Goal: Transaction & Acquisition: Purchase product/service

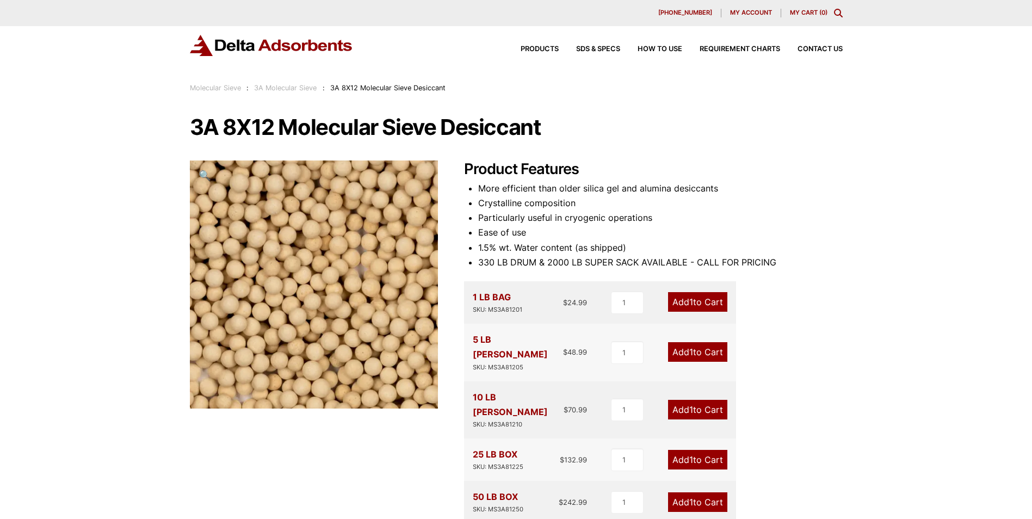
click at [691, 450] on link "Add 1 to Cart" at bounding box center [697, 460] width 59 height 20
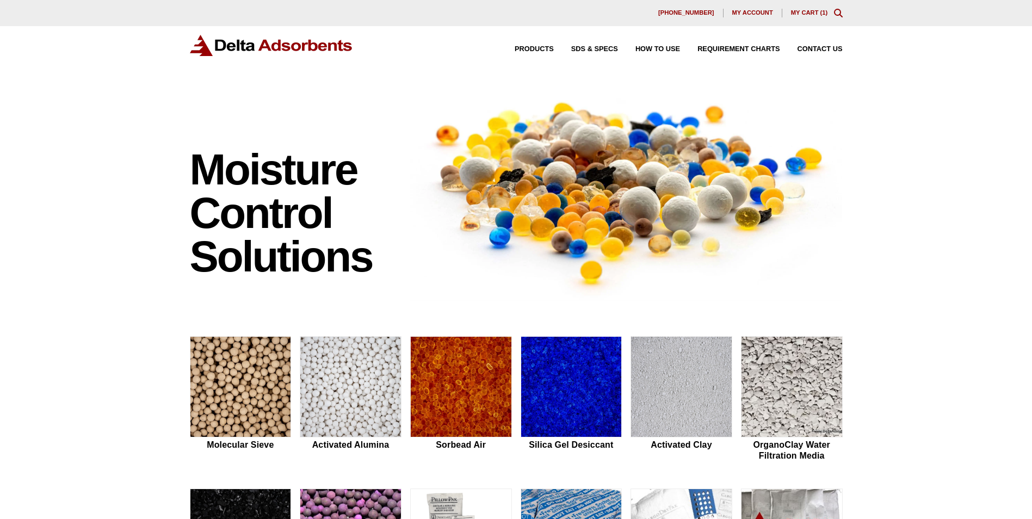
click at [843, 11] on div "630-980-5205 My account My Cart ( 1 )" at bounding box center [516, 13] width 1032 height 26
click at [834, 13] on icon "Toggle Modal Content" at bounding box center [838, 13] width 9 height 9
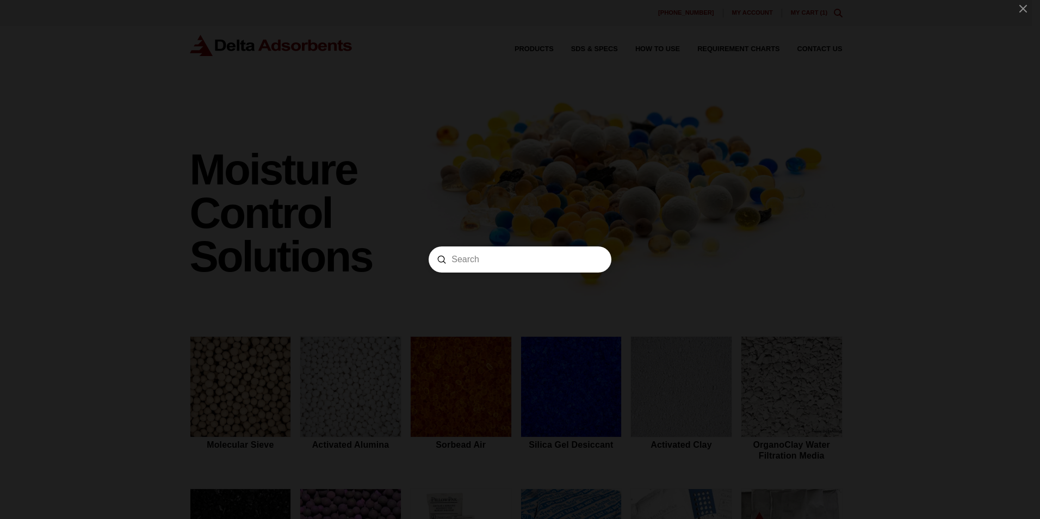
paste input "MS4A81225"
type input "MS4A81225"
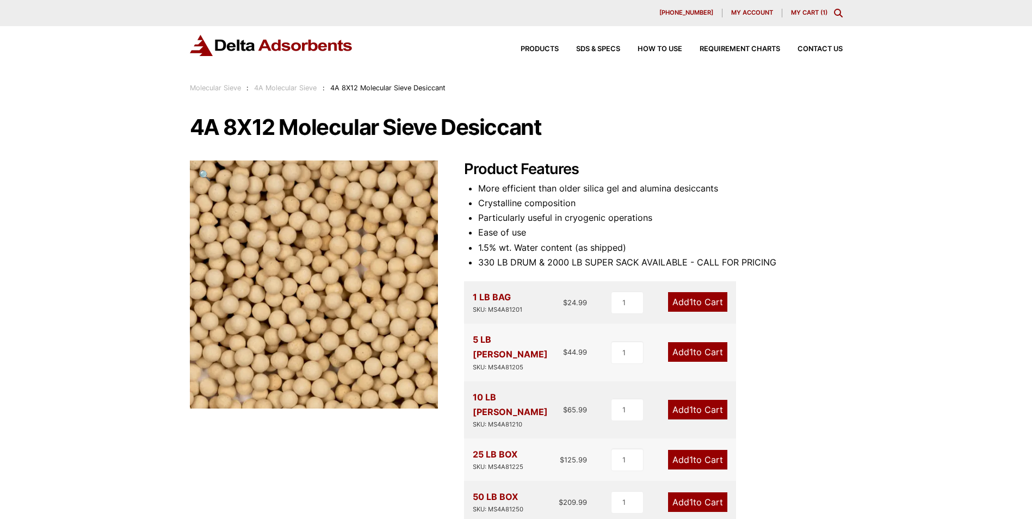
click at [683, 450] on link "Add 1 to Cart" at bounding box center [697, 460] width 59 height 20
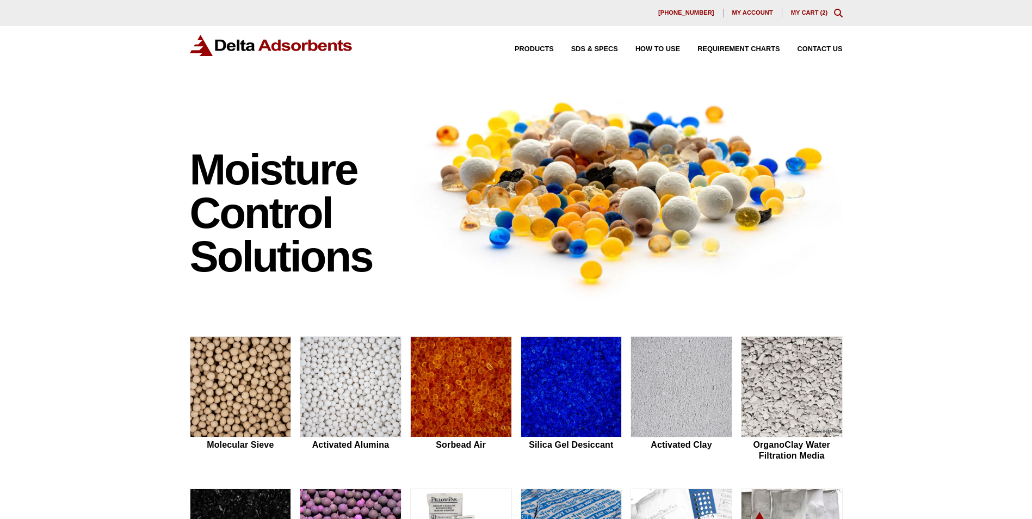
click at [812, 17] on div "630-980-5205 My account My Cart ( 2 )" at bounding box center [516, 13] width 1032 height 26
click at [806, 12] on link "My Cart ( 2 )" at bounding box center [809, 12] width 37 height 7
